Goal: Check status: Check status

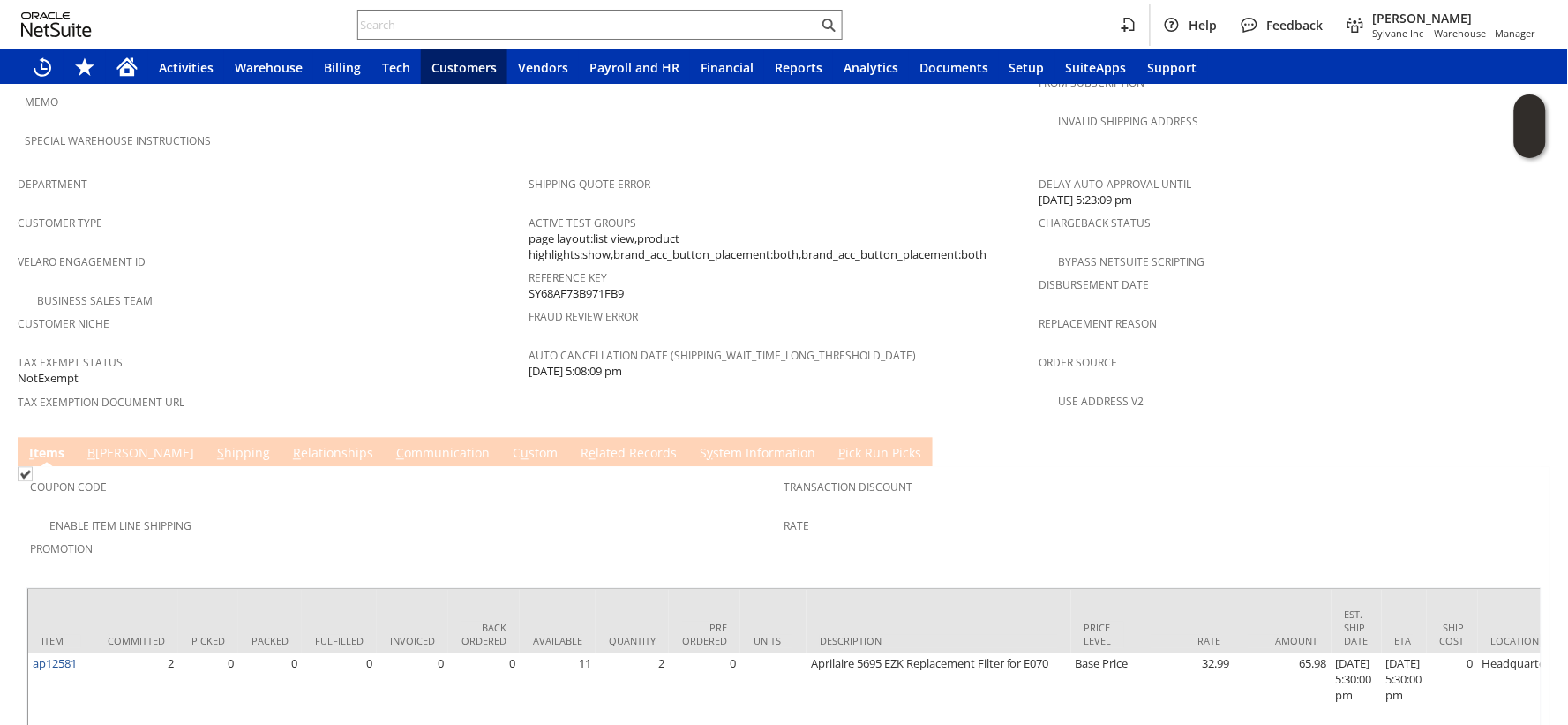
scroll to position [975, 0]
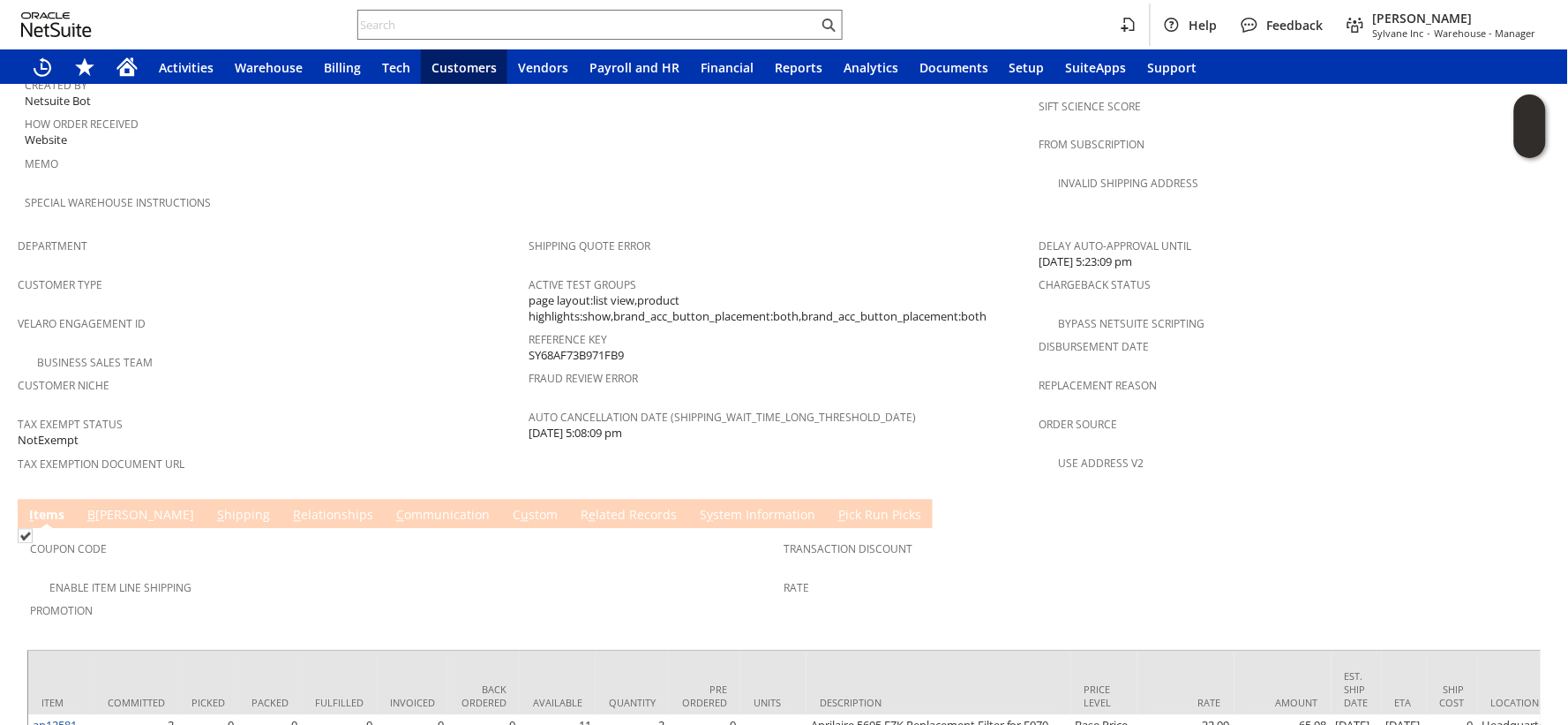
click at [300, 350] on div "Business Sales Team" at bounding box center [273, 361] width 511 height 22
click at [276, 312] on span "Velaro Engagement ID" at bounding box center [269, 322] width 503 height 21
click at [349, 374] on div "Customer Niche" at bounding box center [269, 392] width 503 height 37
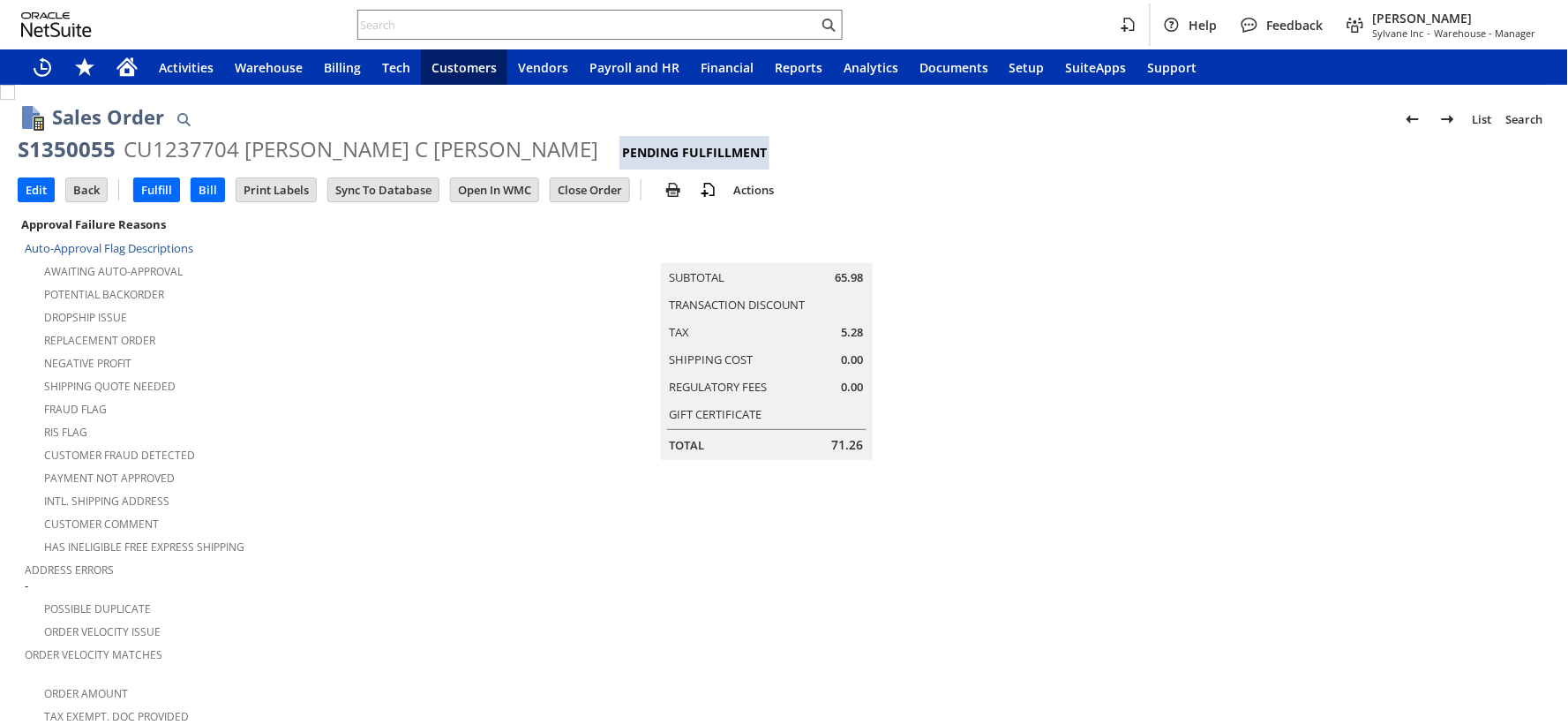
scroll to position [1027, 0]
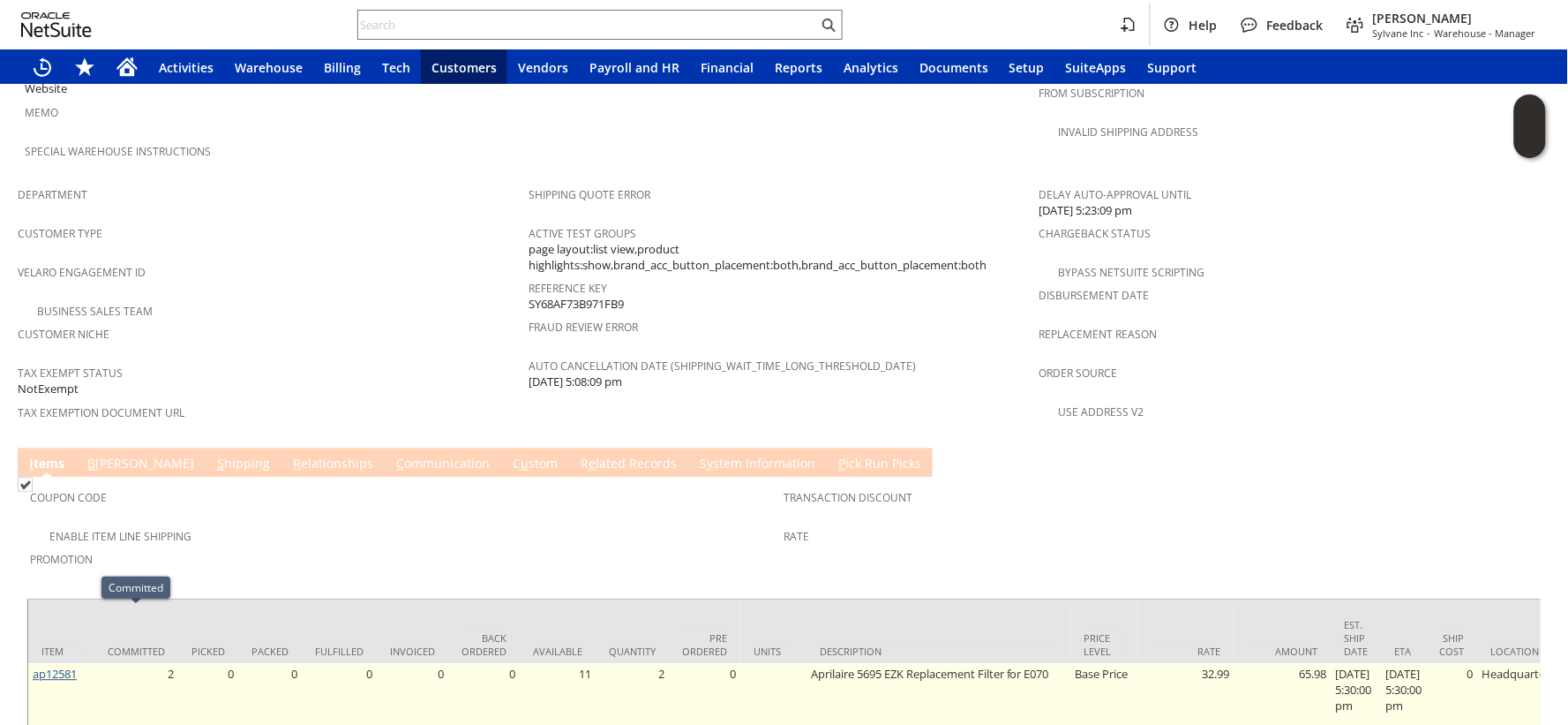
click at [60, 666] on link "ap12581" at bounding box center [54, 675] width 44 height 16
